Goal: Information Seeking & Learning: Find specific page/section

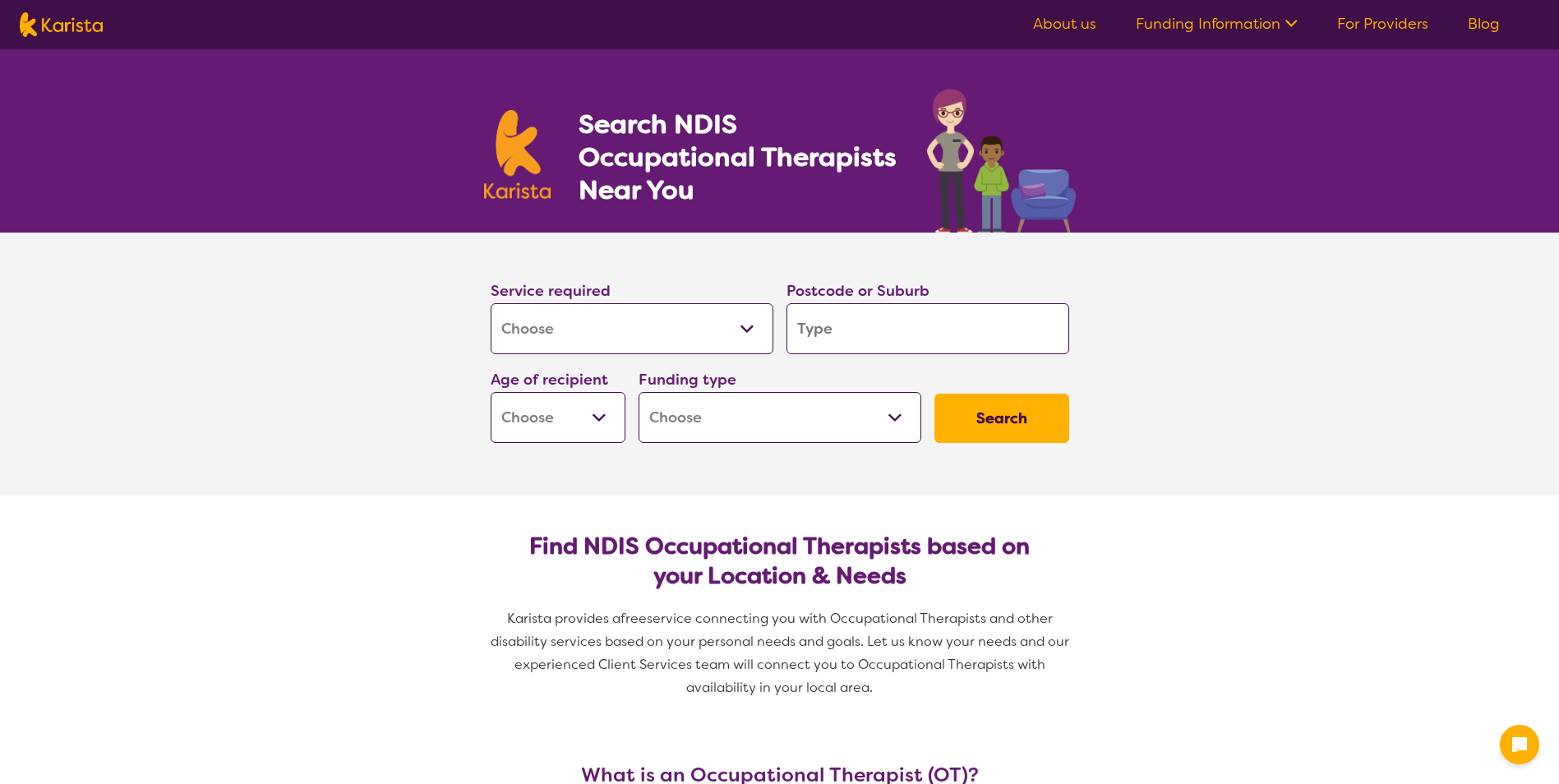
select select "[MEDICAL_DATA]"
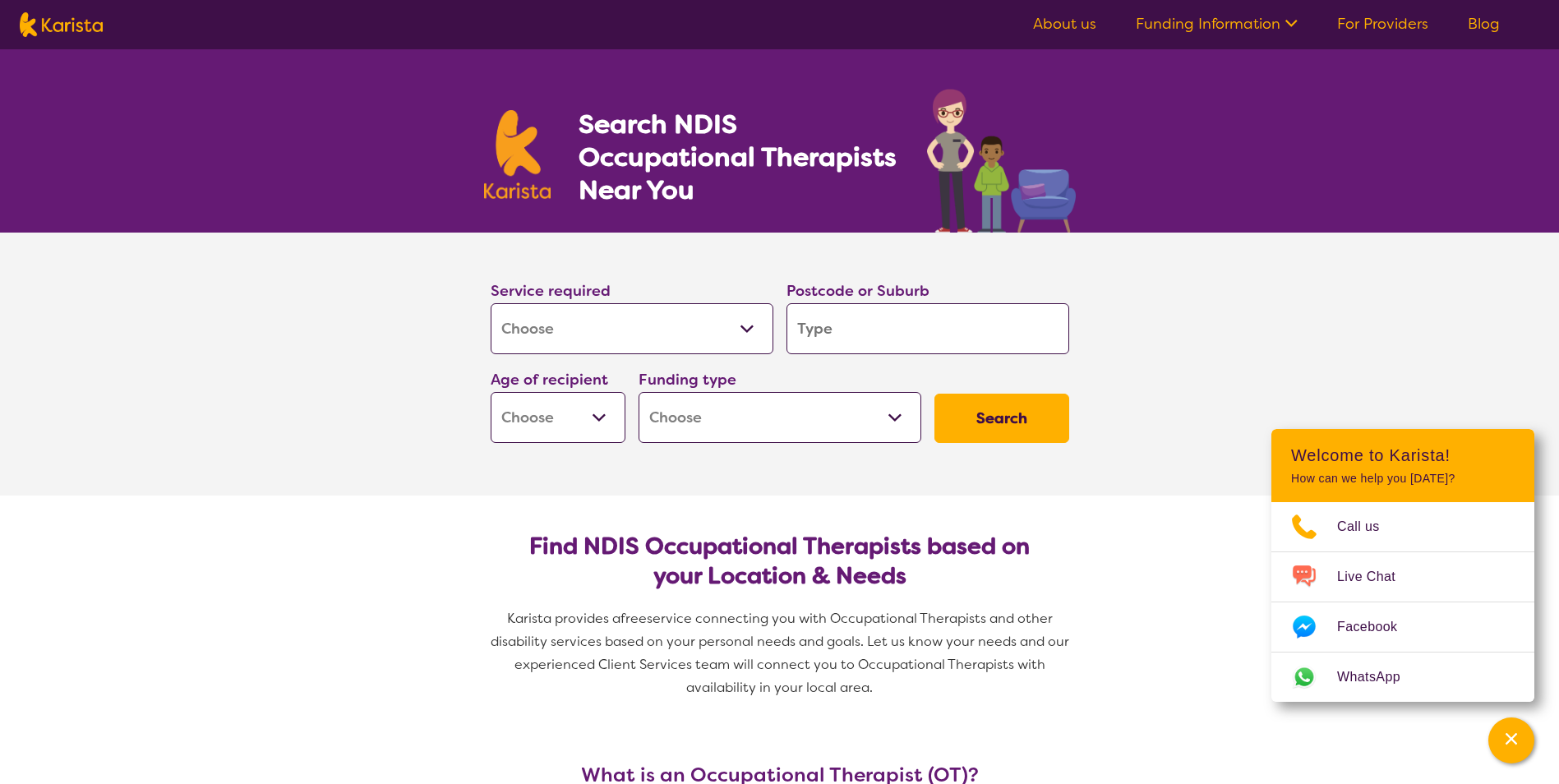
click at [828, 337] on input "search" at bounding box center [928, 328] width 282 height 51
type input "4"
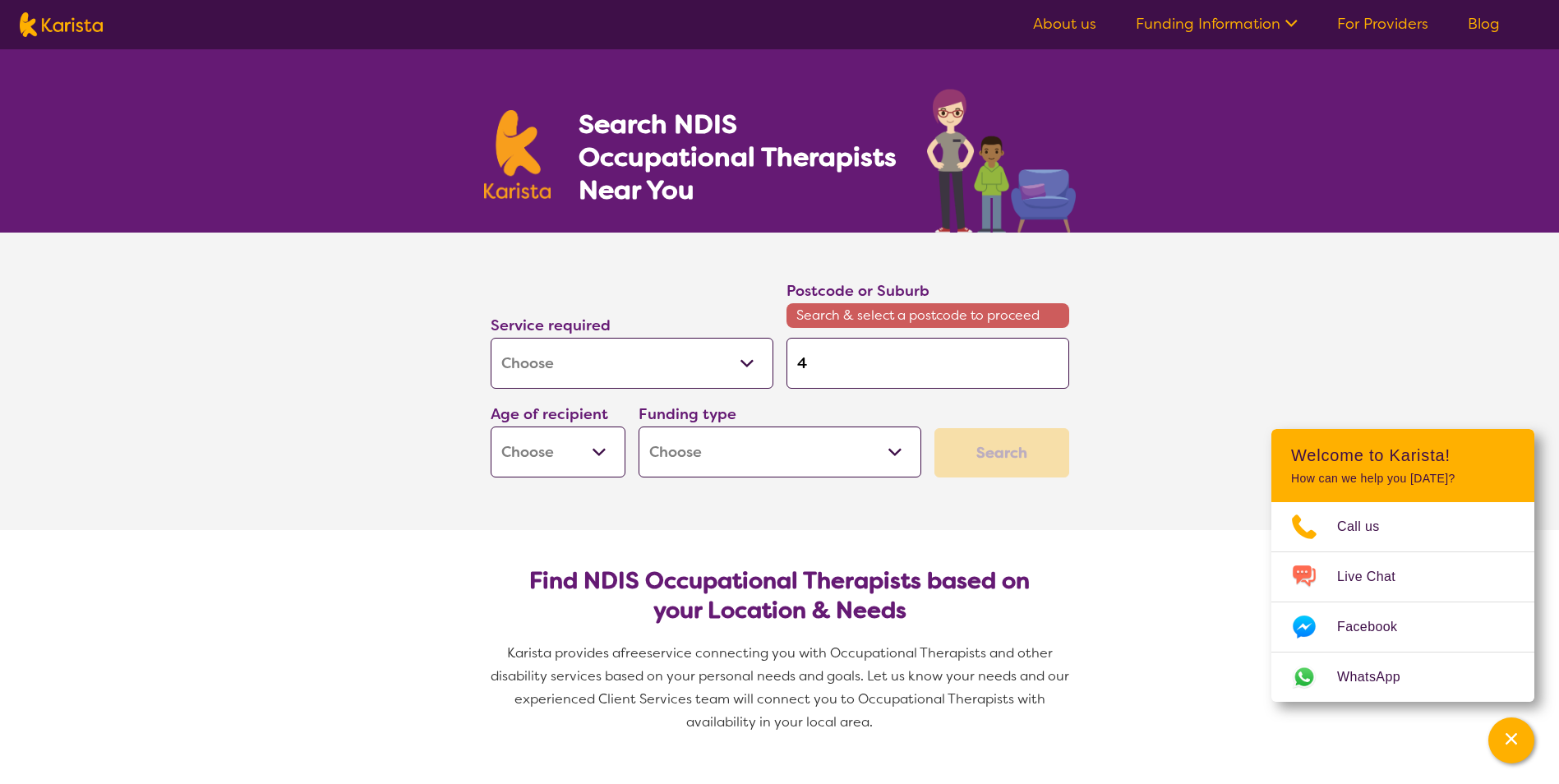
type input "40"
type input "405"
type input "4053"
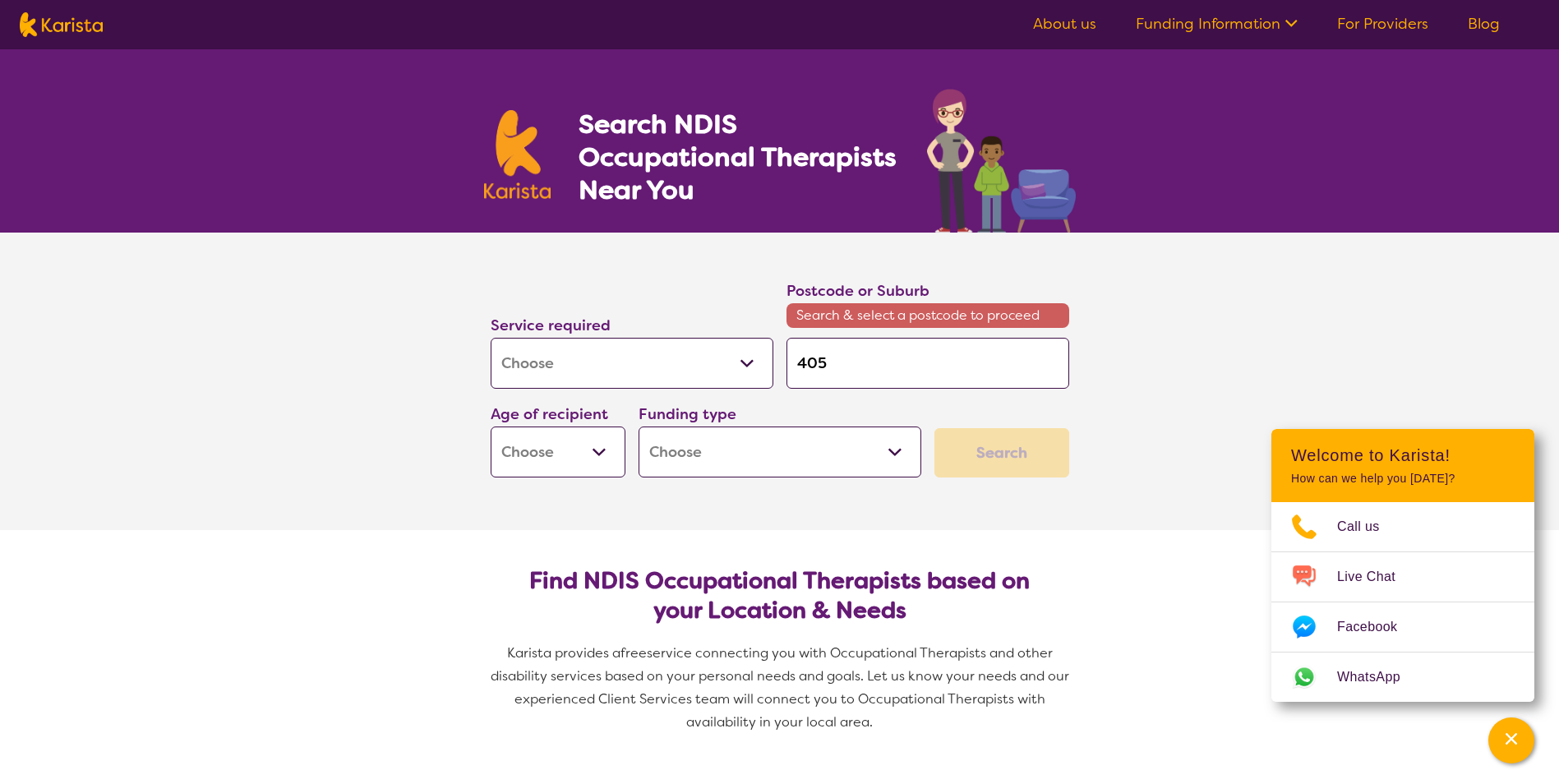
type input "4053"
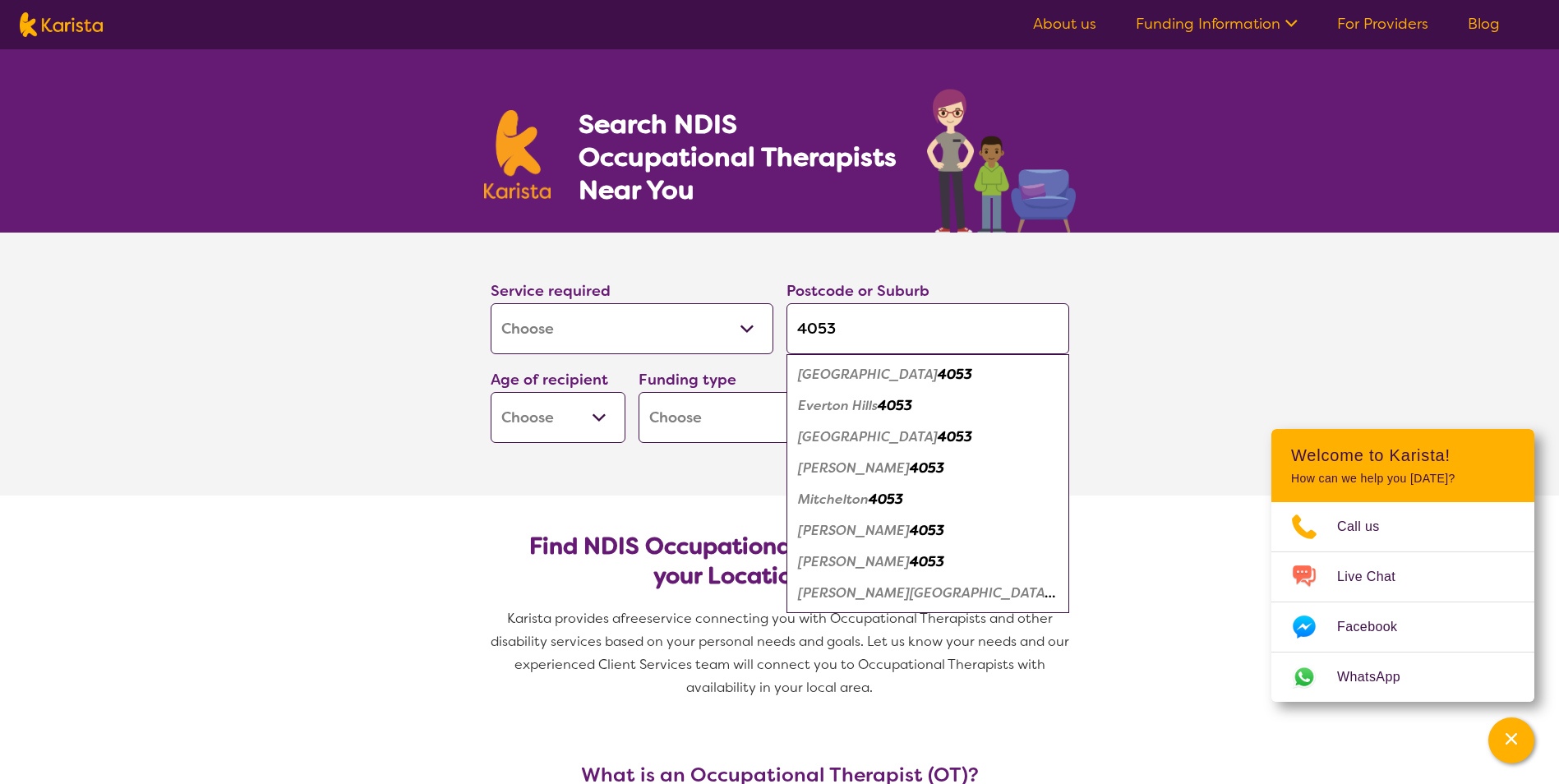
type input "4053"
click at [817, 436] on em "[GEOGRAPHIC_DATA]" at bounding box center [868, 437] width 140 height 17
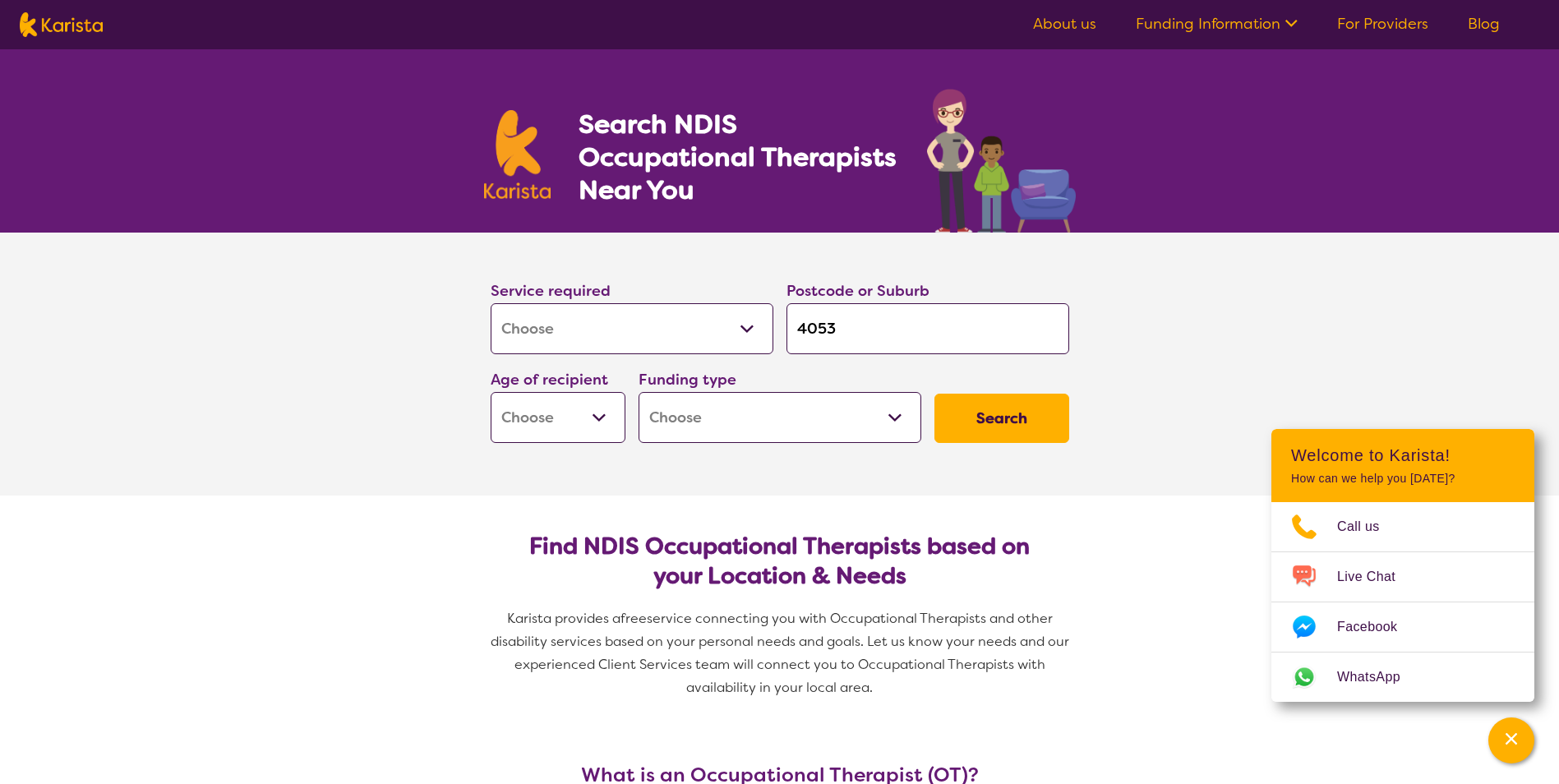
click at [591, 419] on select "Early Childhood - 0 to 9 Child - 10 to 11 Adolescent - 12 to 17 Adult - 18 to 6…" at bounding box center [558, 417] width 135 height 51
select select "AD"
click at [491, 392] on select "Early Childhood - 0 to 9 Child - 10 to 11 Adolescent - 12 to 17 Adult - 18 to 6…" at bounding box center [558, 417] width 135 height 51
select select "AD"
click at [731, 415] on select "Home Care Package (HCP) National Disability Insurance Scheme (NDIS) I don't know" at bounding box center [779, 417] width 282 height 51
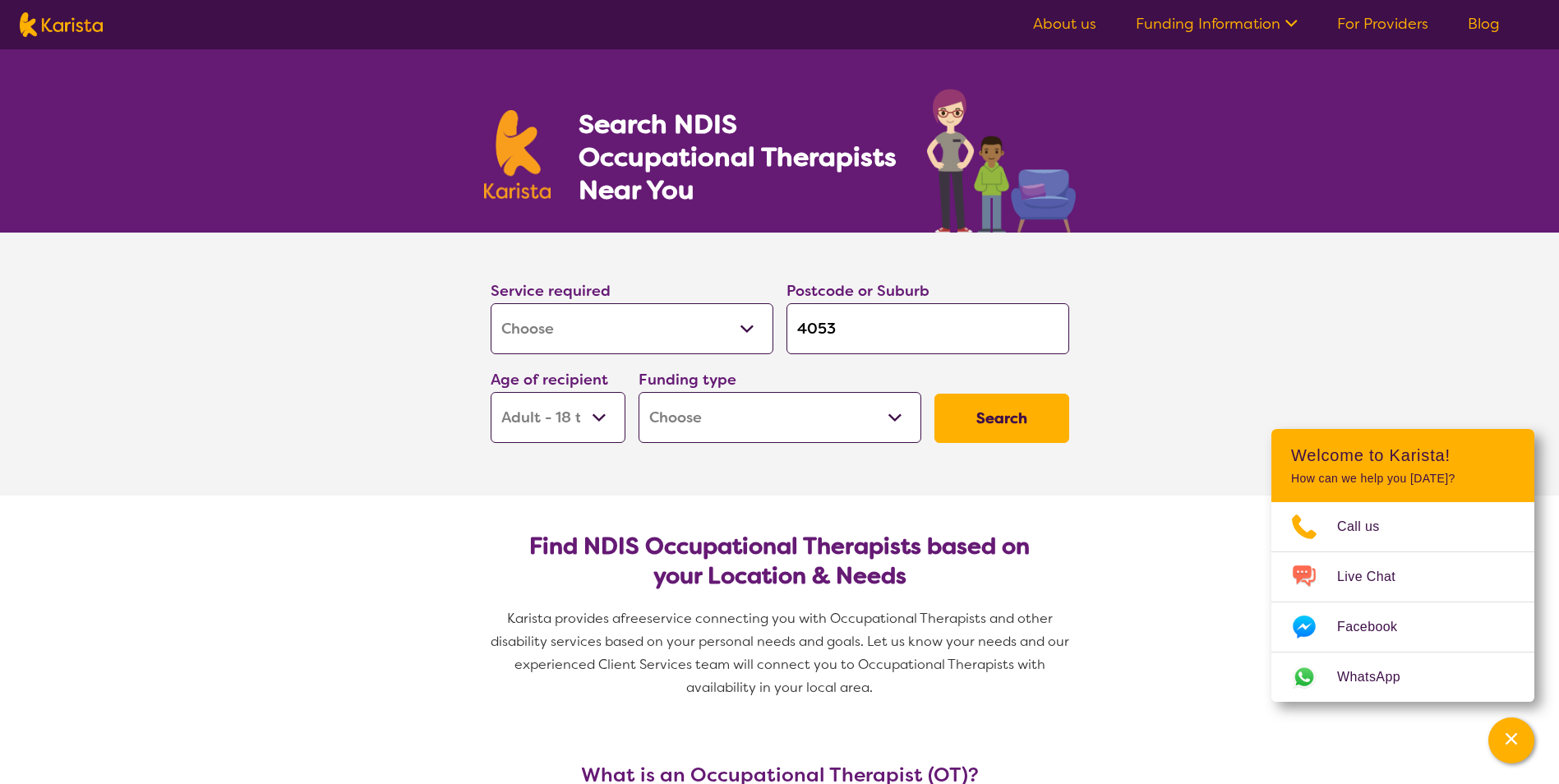
select select "i-don-t-know"
click at [638, 392] on select "Home Care Package (HCP) National Disability Insurance Scheme (NDIS) I don't know" at bounding box center [779, 417] width 282 height 51
select select "i-don-t-know"
click at [980, 423] on button "Search" at bounding box center [1002, 418] width 135 height 49
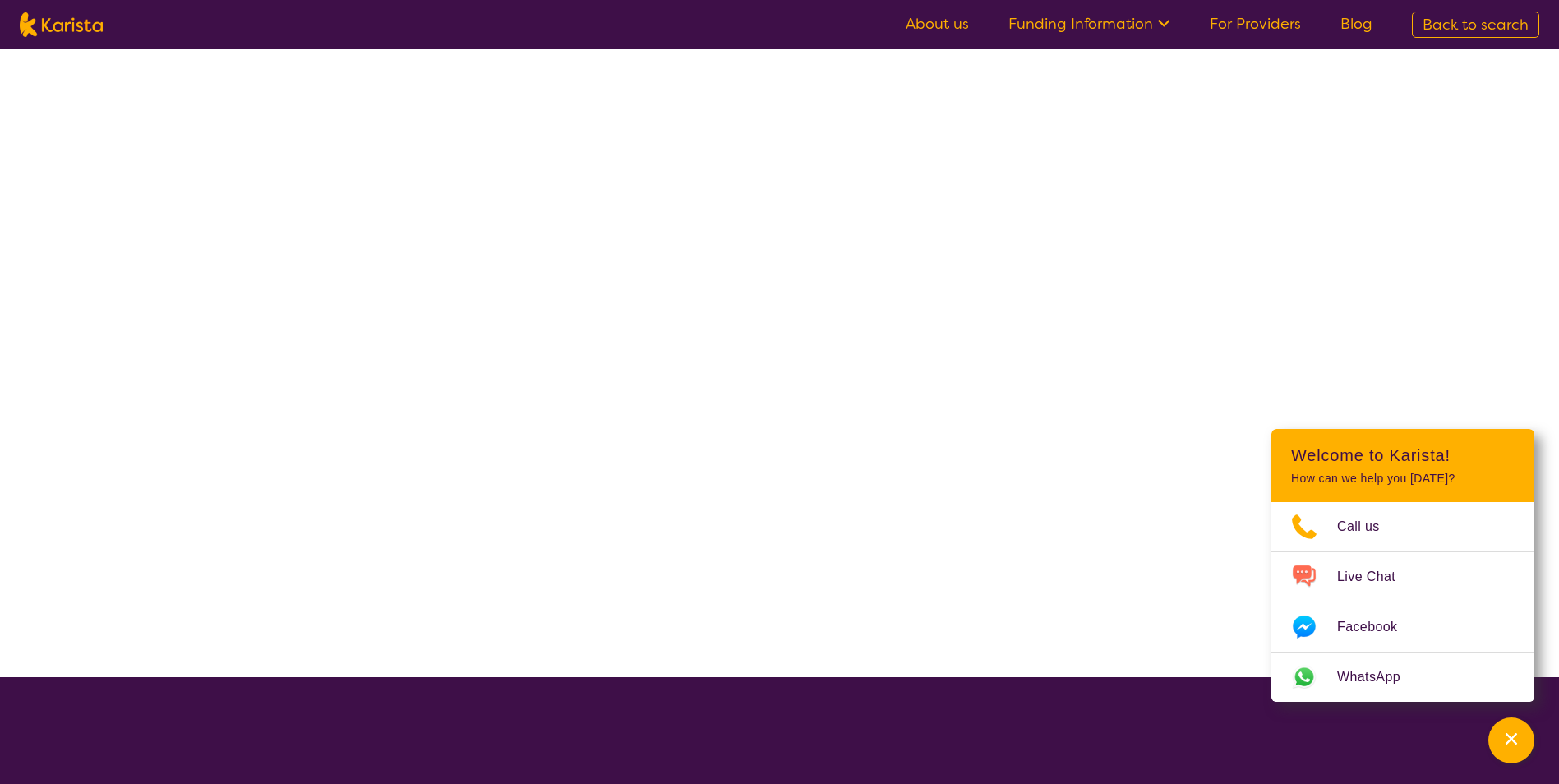
select select "[MEDICAL_DATA]"
select select "AD"
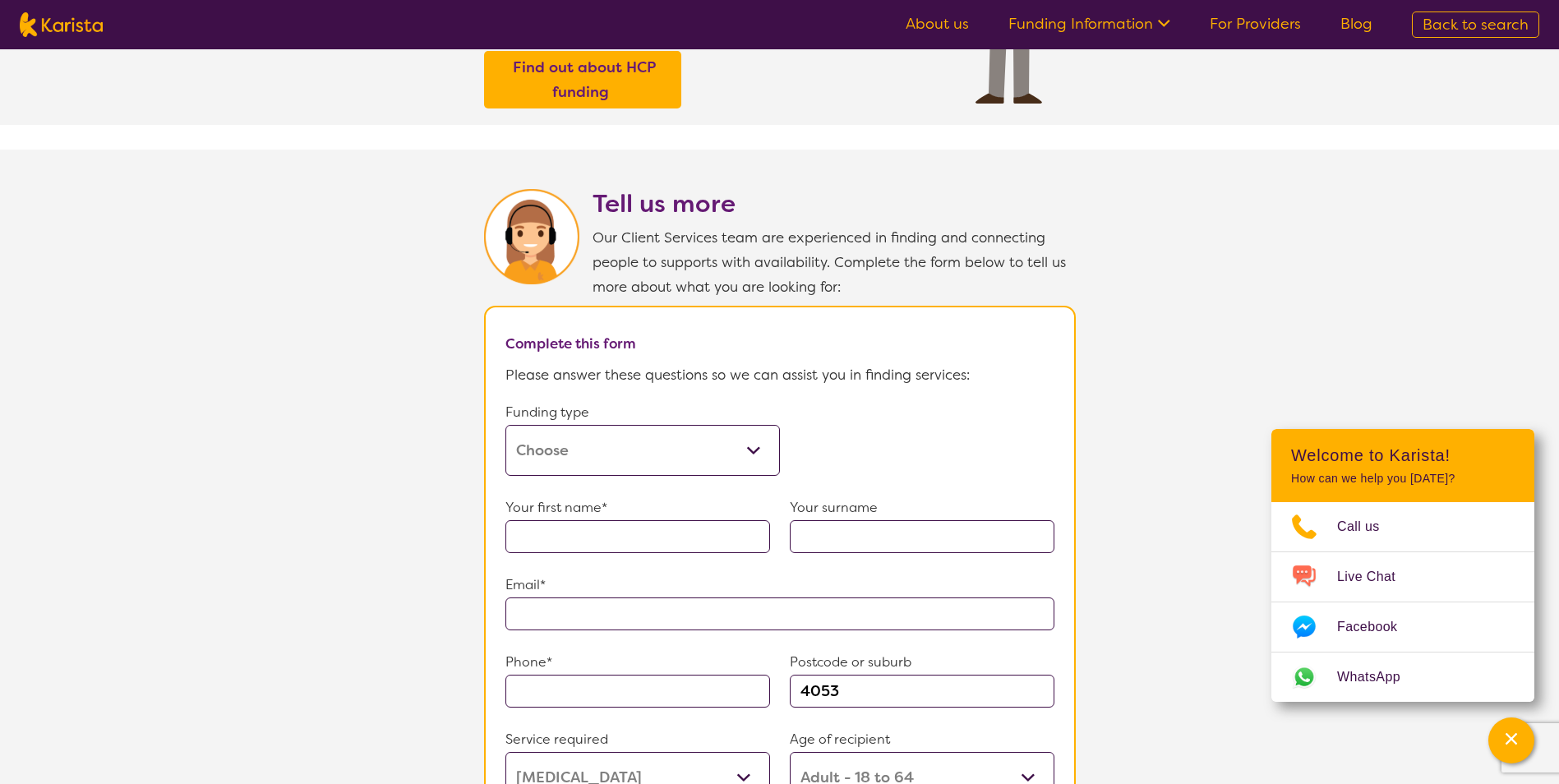
scroll to position [739, 0]
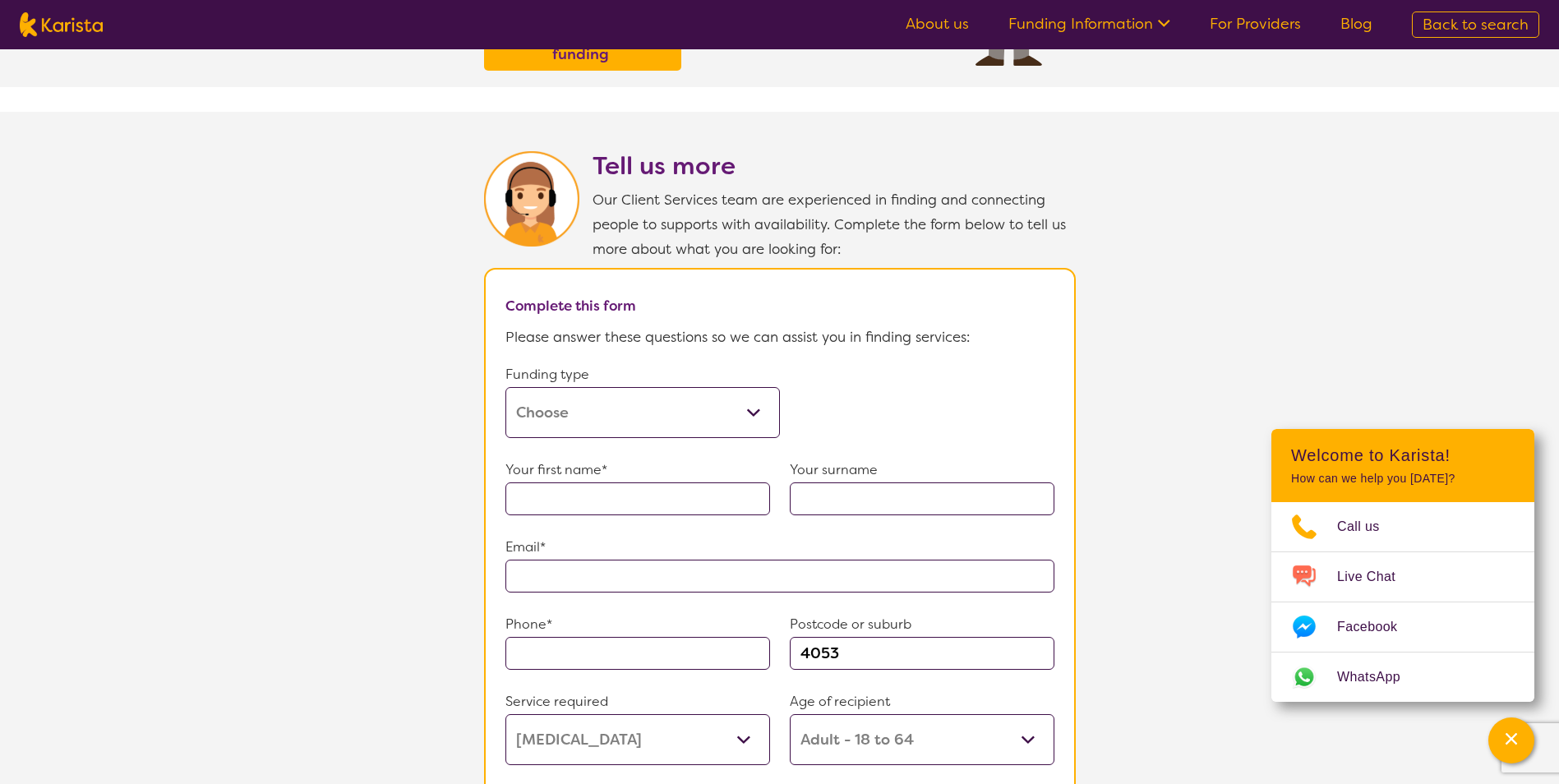
click at [748, 399] on select "Home Care Package (HCP) Home Care Package - Level 1 Home Care Package - Level 2…" at bounding box center [643, 412] width 275 height 51
select select "medicare"
click at [505, 387] on select "Home Care Package (HCP) Home Care Package - Level 1 Home Care Package - Level 2…" at bounding box center [643, 412] width 275 height 51
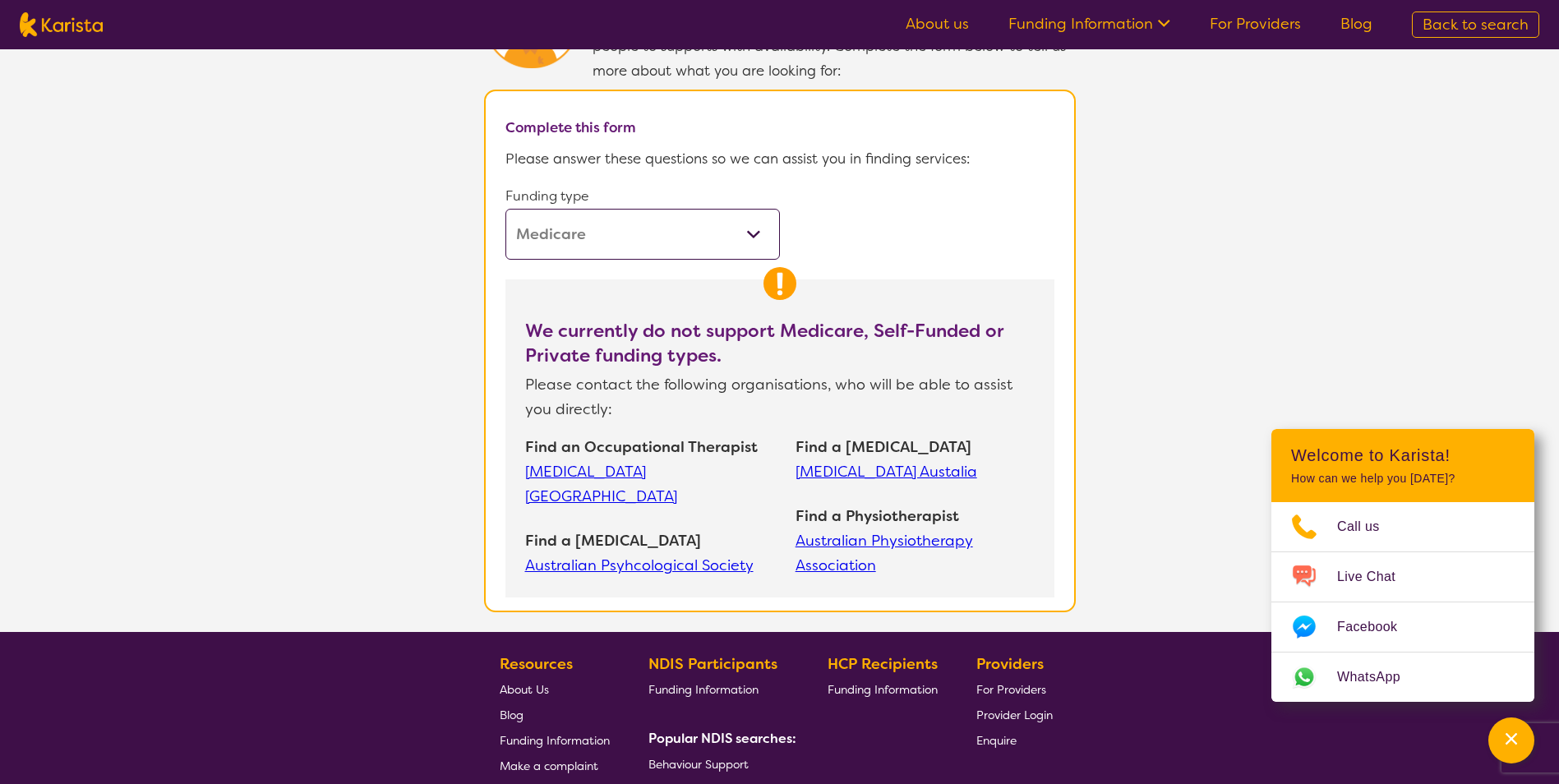
scroll to position [904, 0]
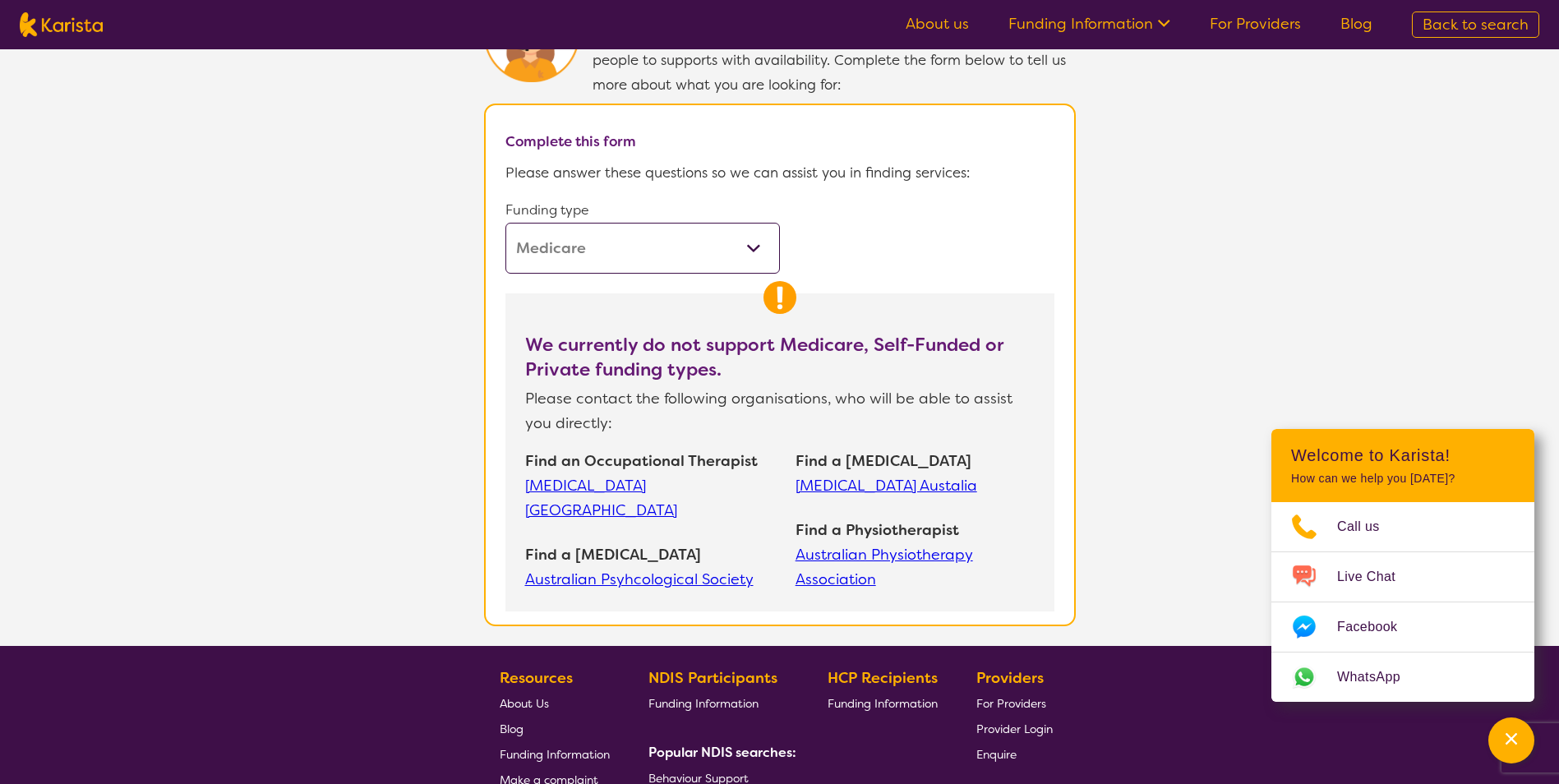
click at [855, 294] on section "We currently do not support Medicare, Self-Funded or Private funding types. Ple…" at bounding box center [780, 452] width 549 height 318
click at [788, 286] on img at bounding box center [780, 297] width 33 height 33
click at [673, 476] on link "[MEDICAL_DATA] [GEOGRAPHIC_DATA]" at bounding box center [652, 497] width 254 height 49
